Goal: Task Accomplishment & Management: Manage account settings

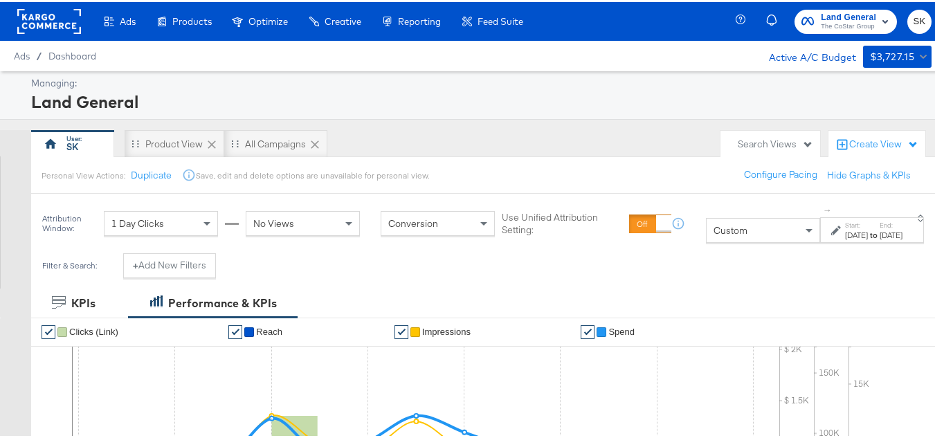
click at [68, 23] on rect at bounding box center [49, 19] width 64 height 25
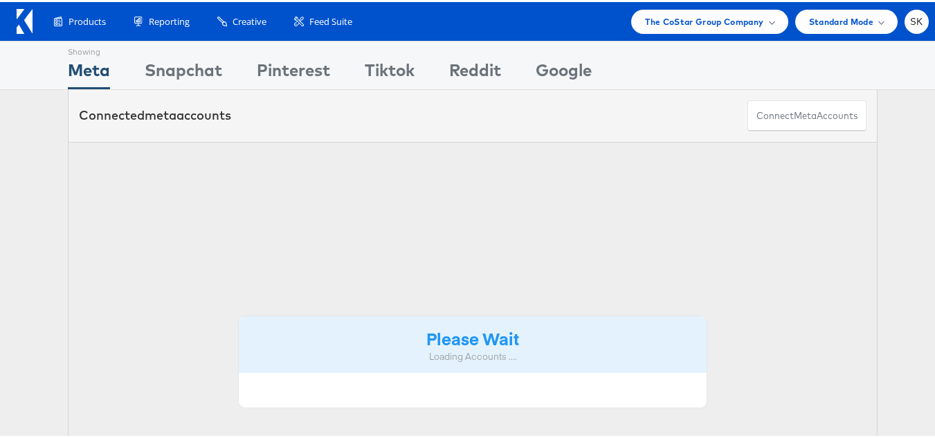
click at [912, 31] on li "SK Account and Teammates Subscription and Billing Advice and Answers Logout" at bounding box center [916, 20] width 24 height 24
click at [910, 23] on span "SK" at bounding box center [916, 19] width 13 height 9
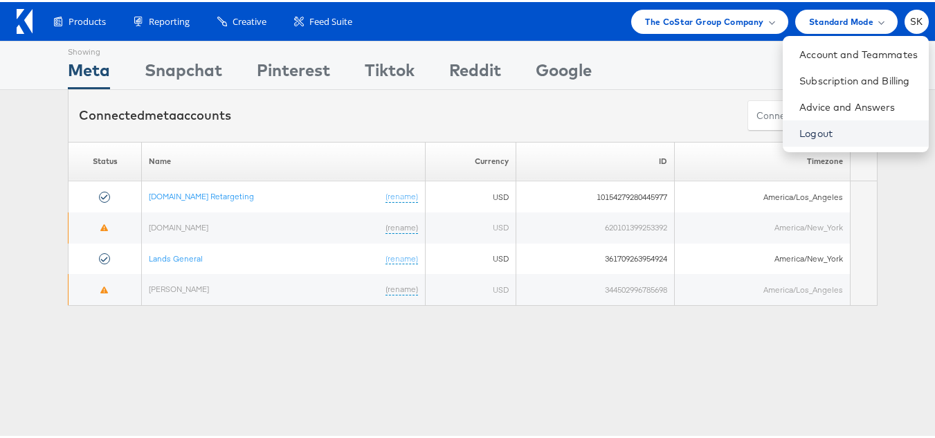
click at [799, 127] on link "Logout" at bounding box center [858, 132] width 118 height 14
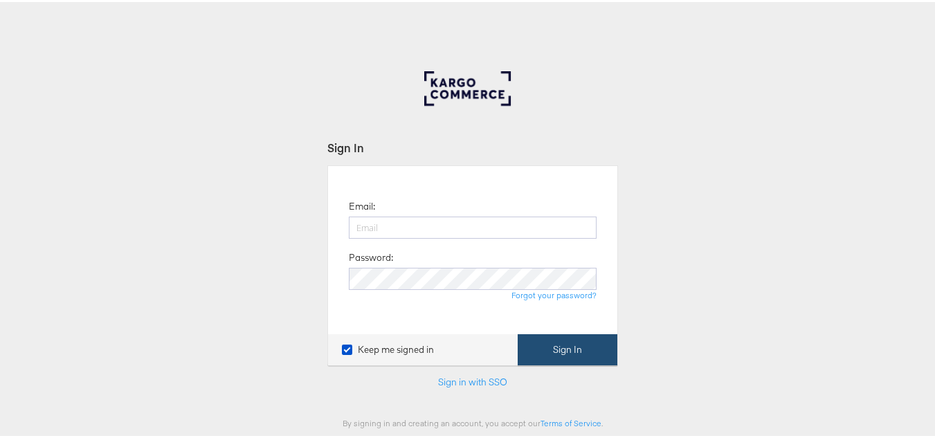
click at [558, 348] on button "Sign In" at bounding box center [568, 347] width 100 height 31
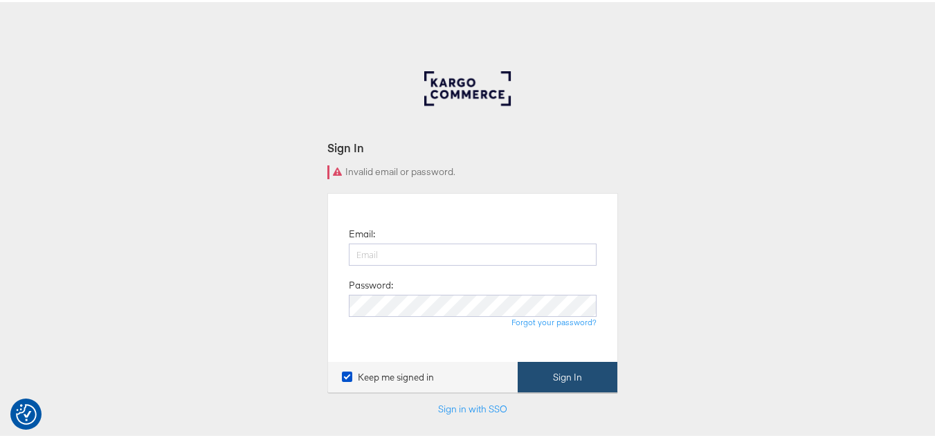
type input "shravan.kumar@kargo.com"
click at [541, 363] on button "Sign In" at bounding box center [568, 375] width 100 height 31
